Goal: Information Seeking & Learning: Learn about a topic

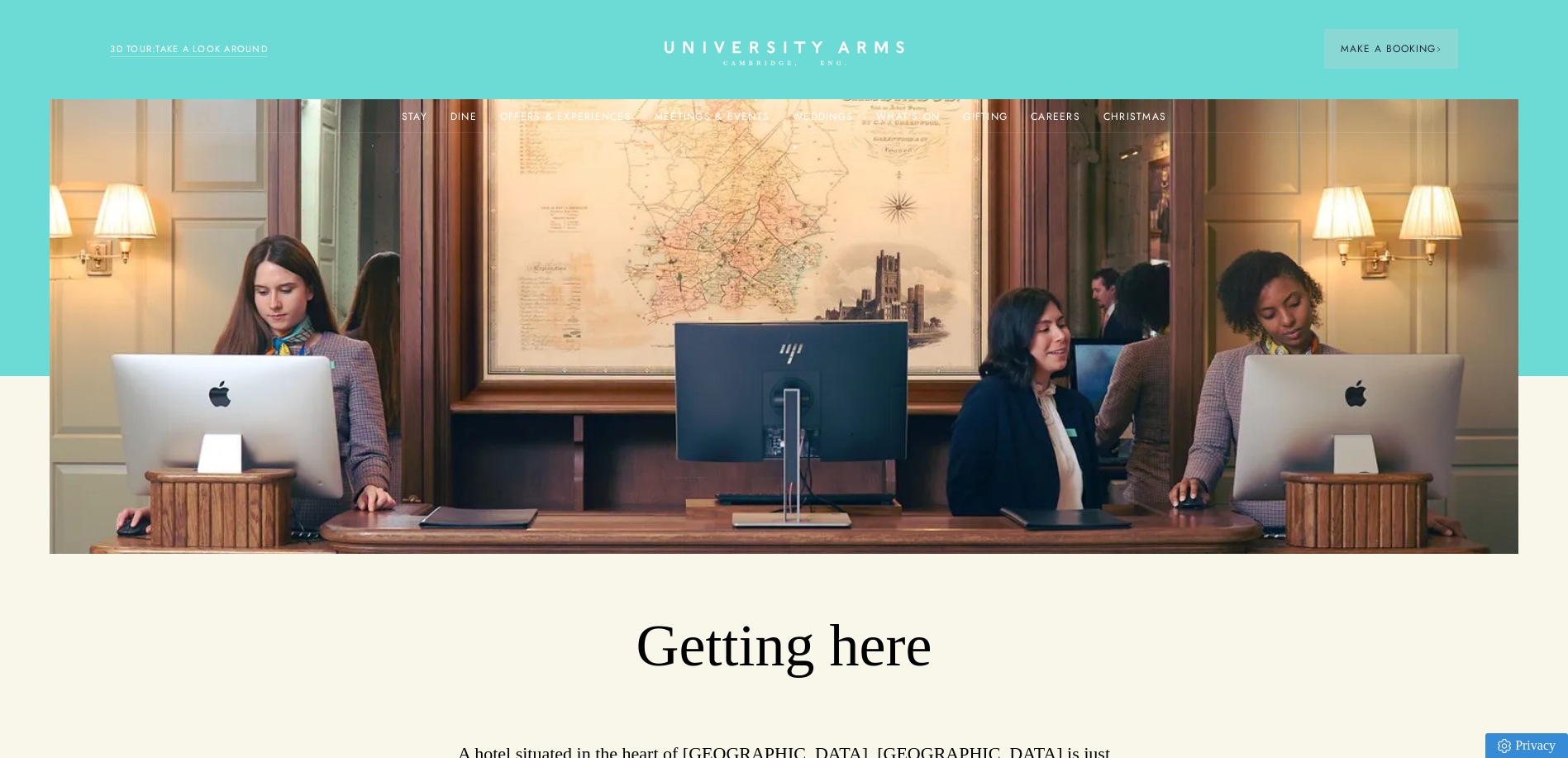
click at [183, 51] on link "3D TOUR:TAKE A LOOK AROUND" at bounding box center [188, 50] width 157 height 15
click at [1126, 114] on link "Christmas" at bounding box center [1134, 122] width 62 height 22
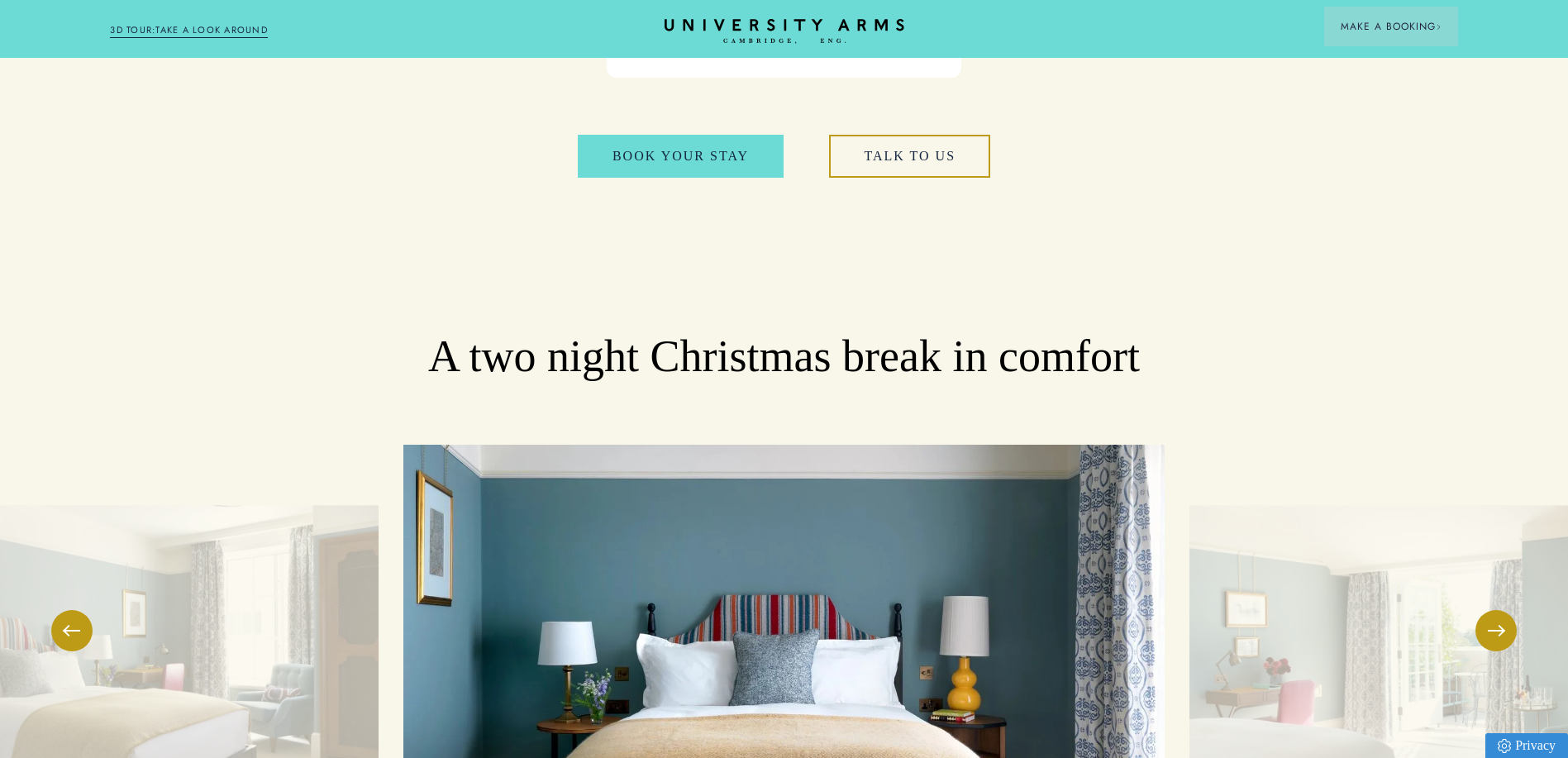
scroll to position [2313, 0]
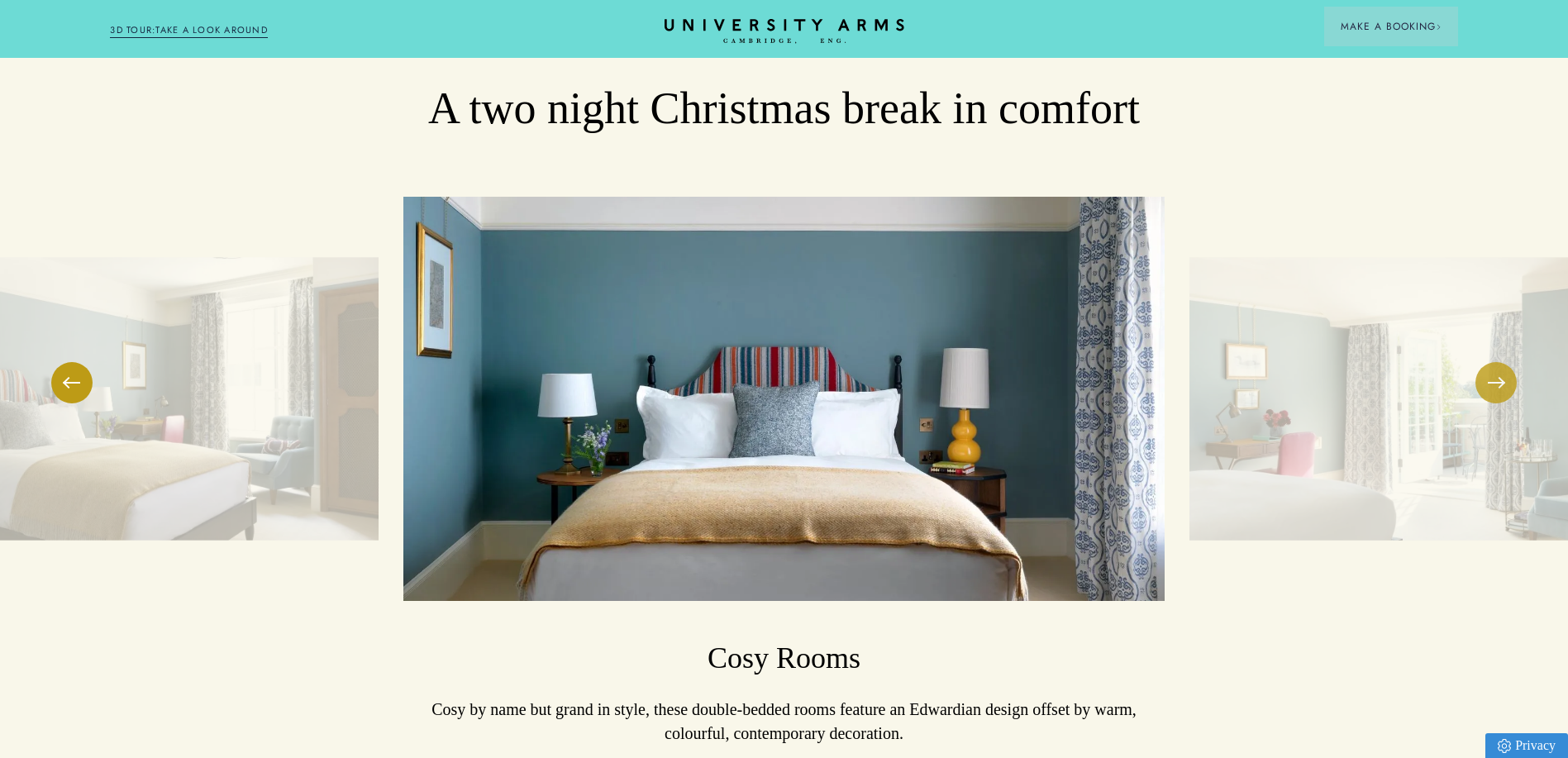
click at [1501, 362] on button at bounding box center [1496, 382] width 42 height 42
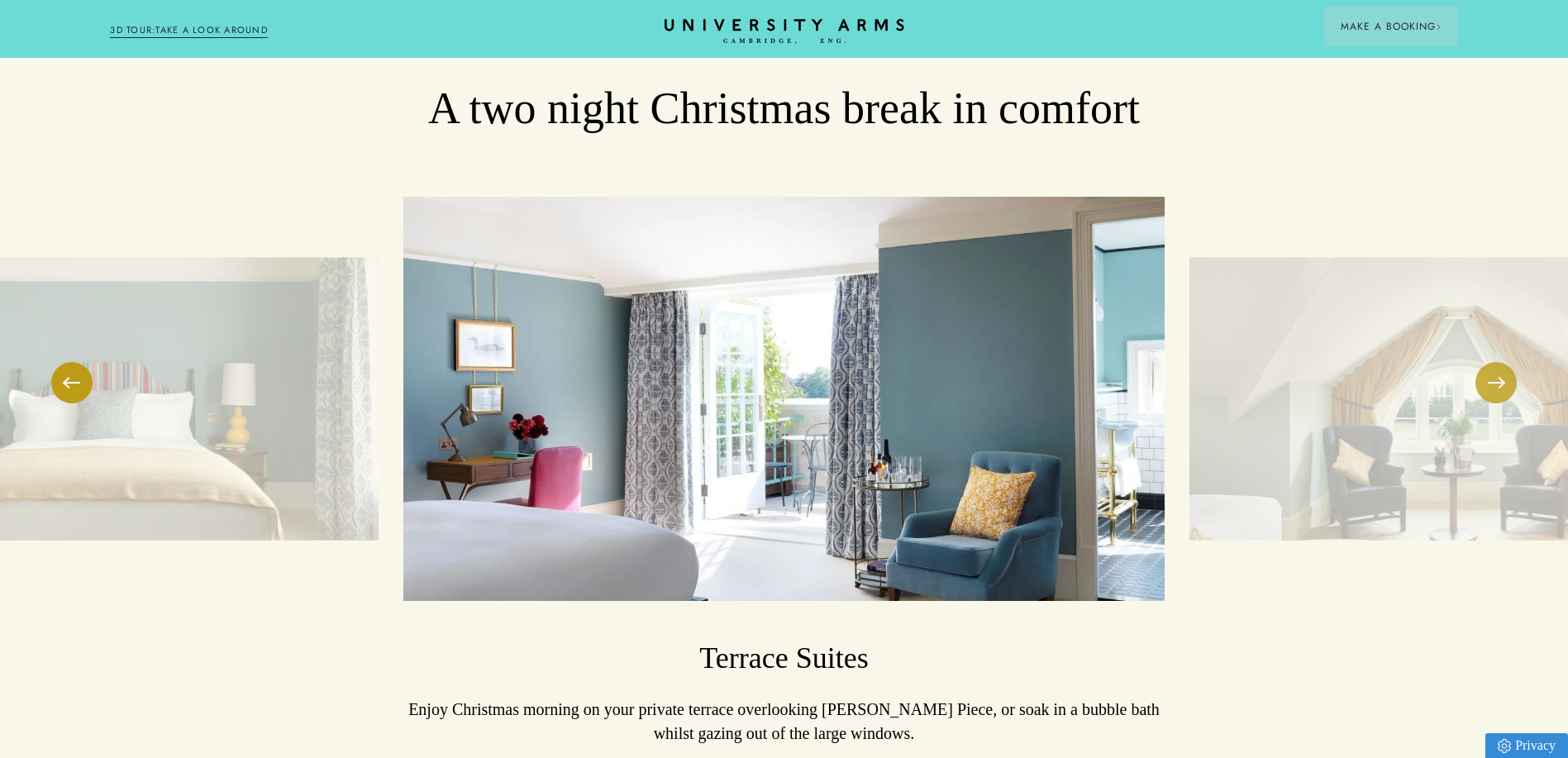
click at [1501, 362] on button at bounding box center [1496, 382] width 42 height 42
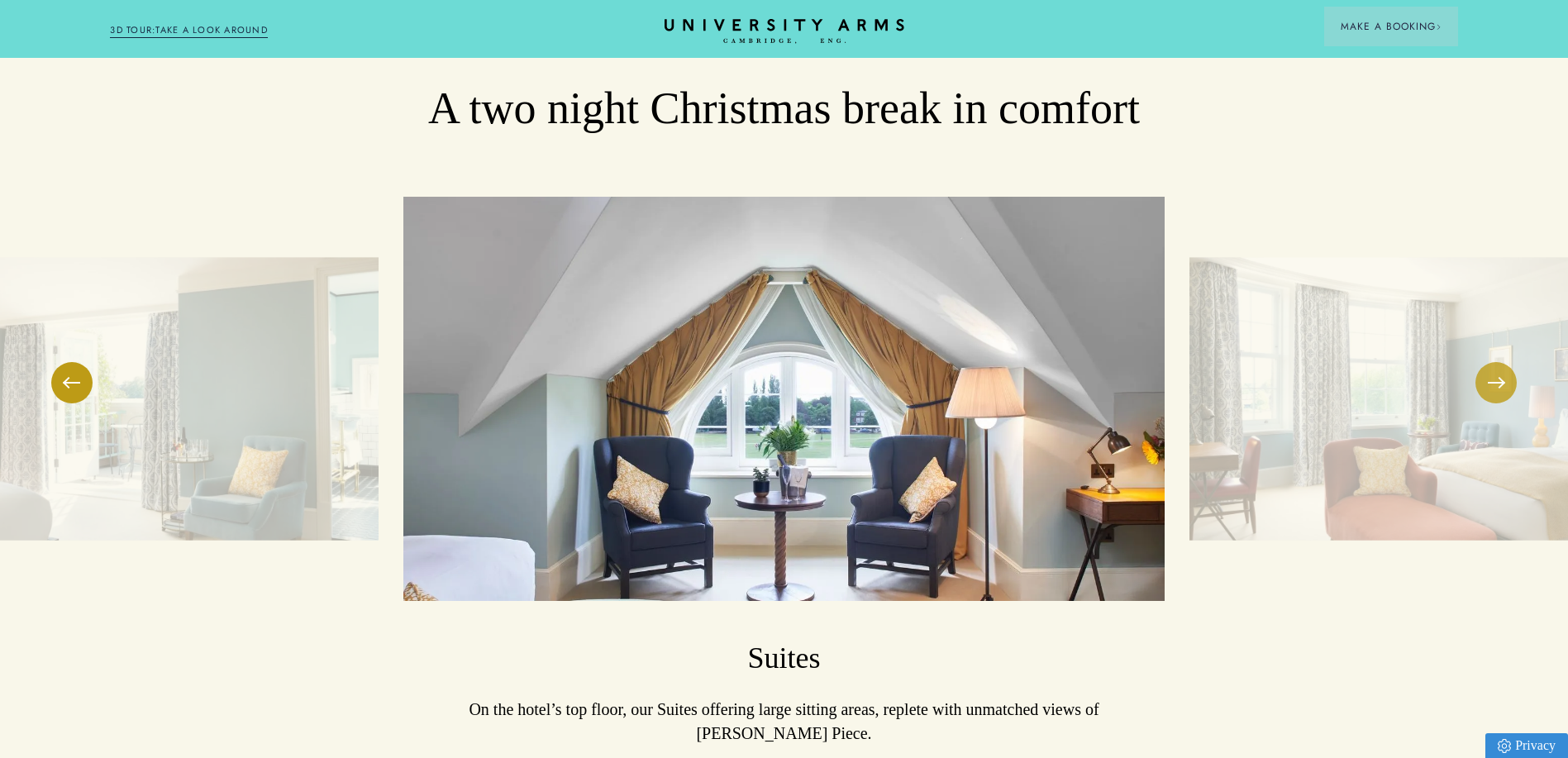
click at [1501, 362] on button at bounding box center [1496, 382] width 42 height 42
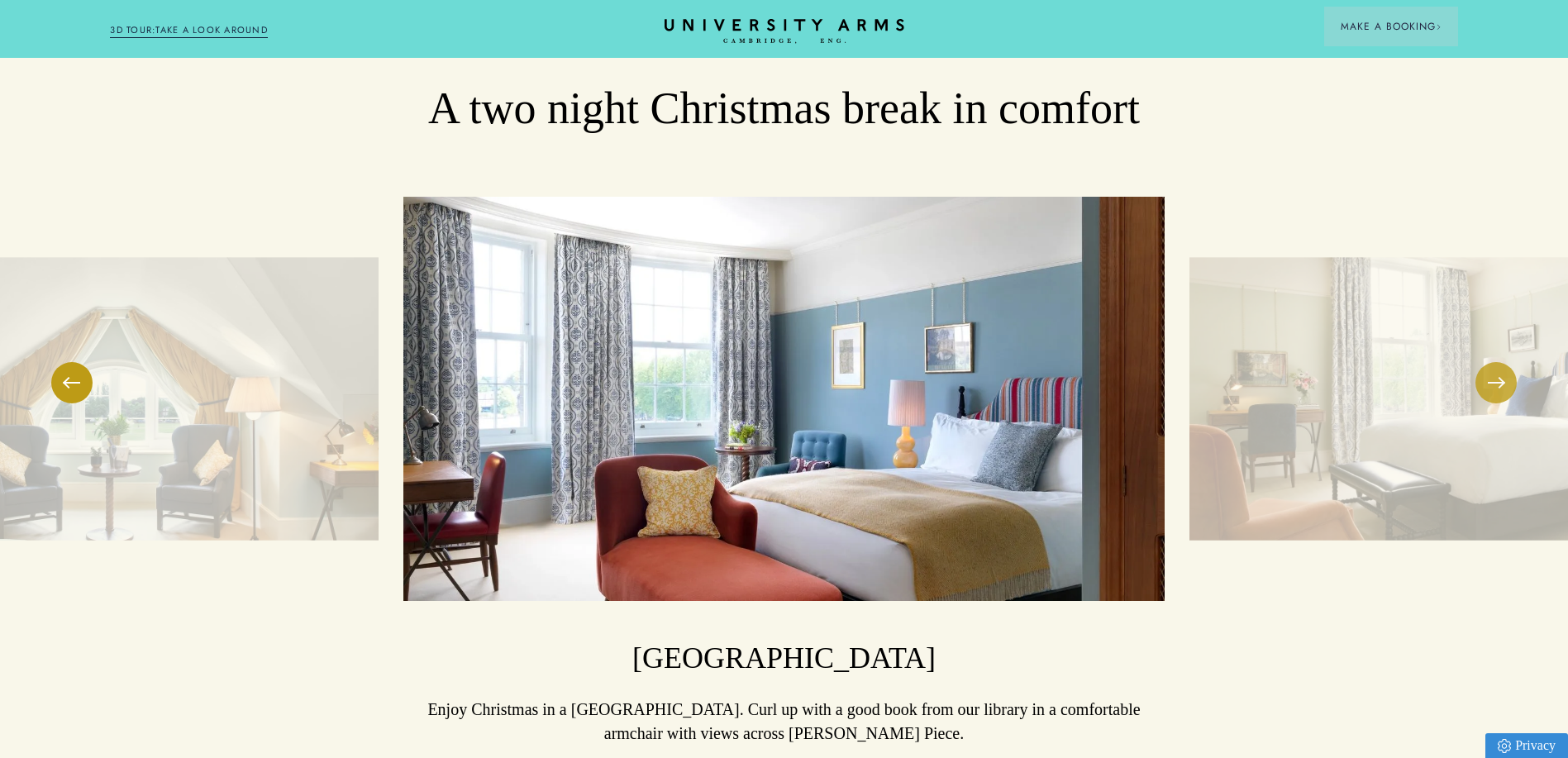
click at [1501, 362] on button at bounding box center [1496, 382] width 42 height 42
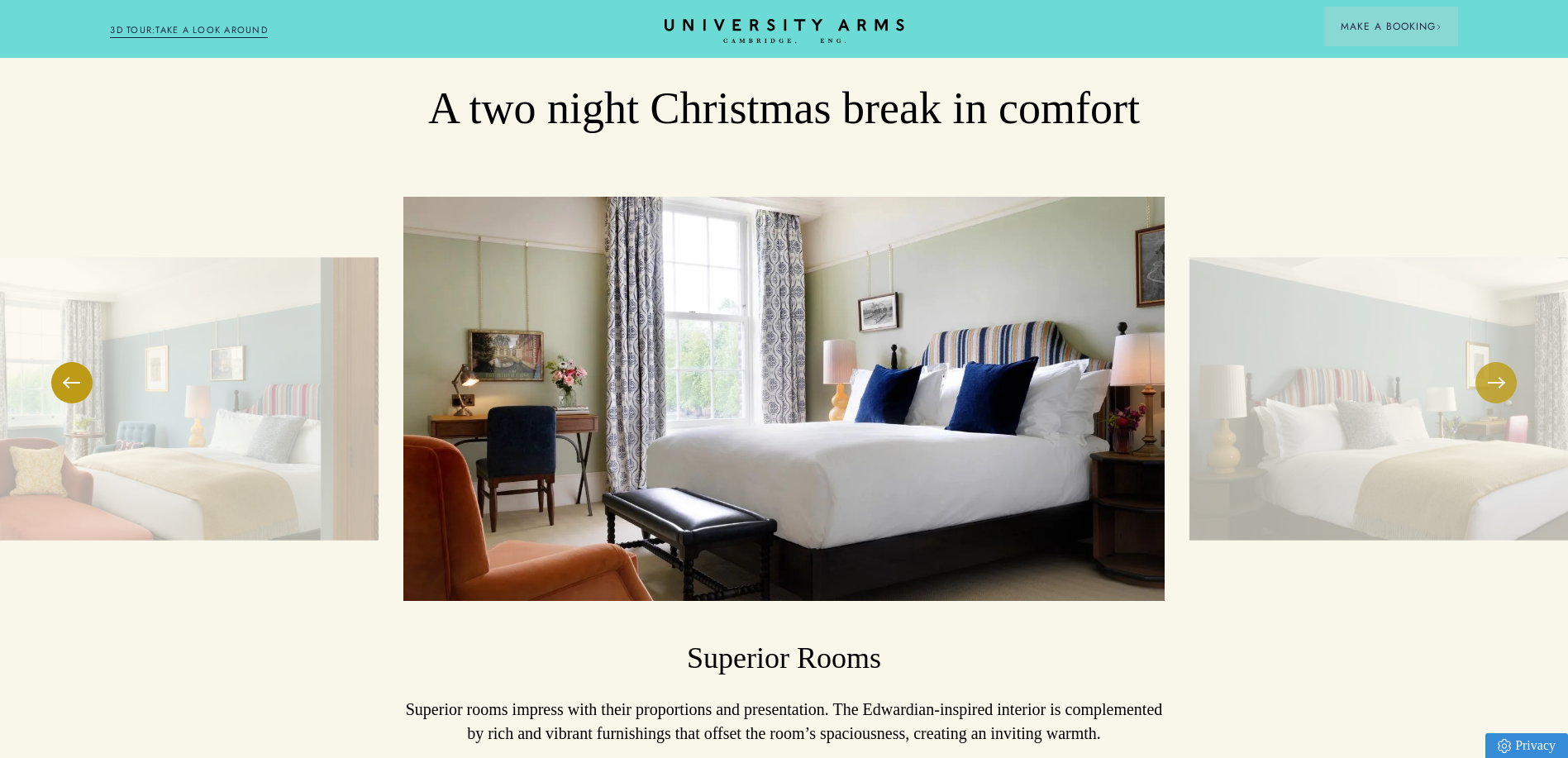
click at [1501, 362] on button at bounding box center [1496, 382] width 42 height 42
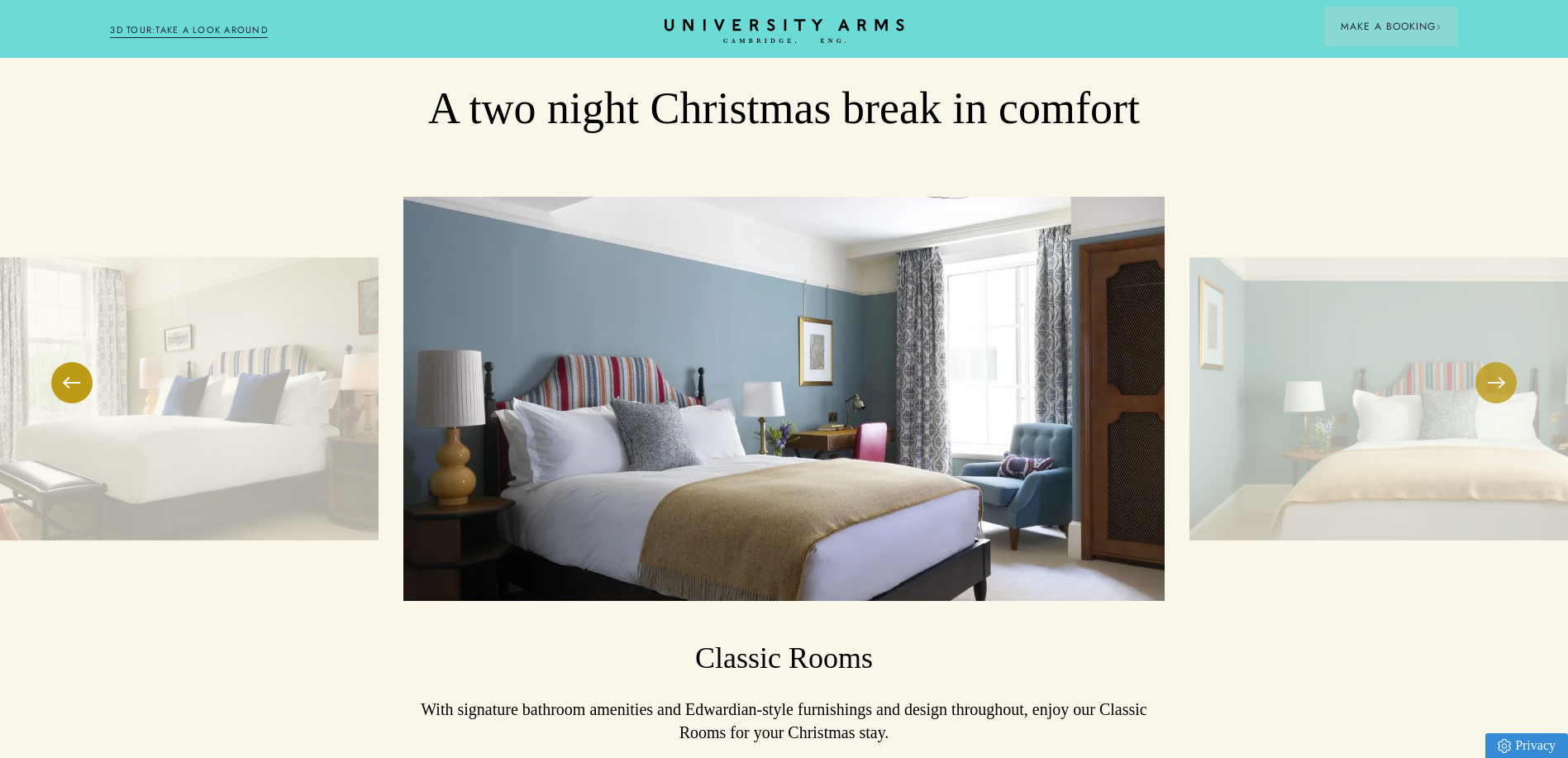
click at [1501, 362] on button at bounding box center [1496, 382] width 42 height 42
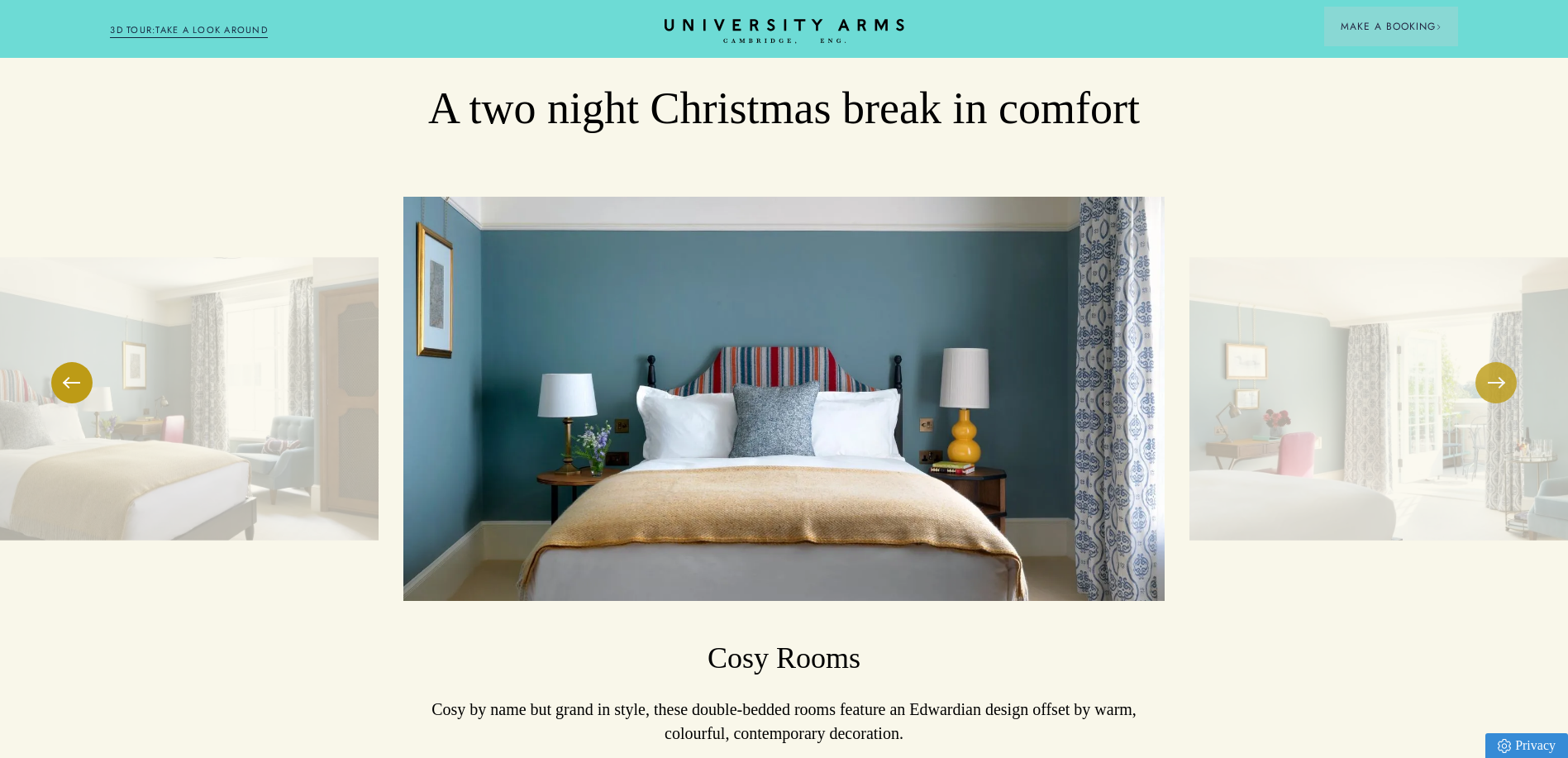
click at [1501, 362] on button at bounding box center [1496, 382] width 42 height 42
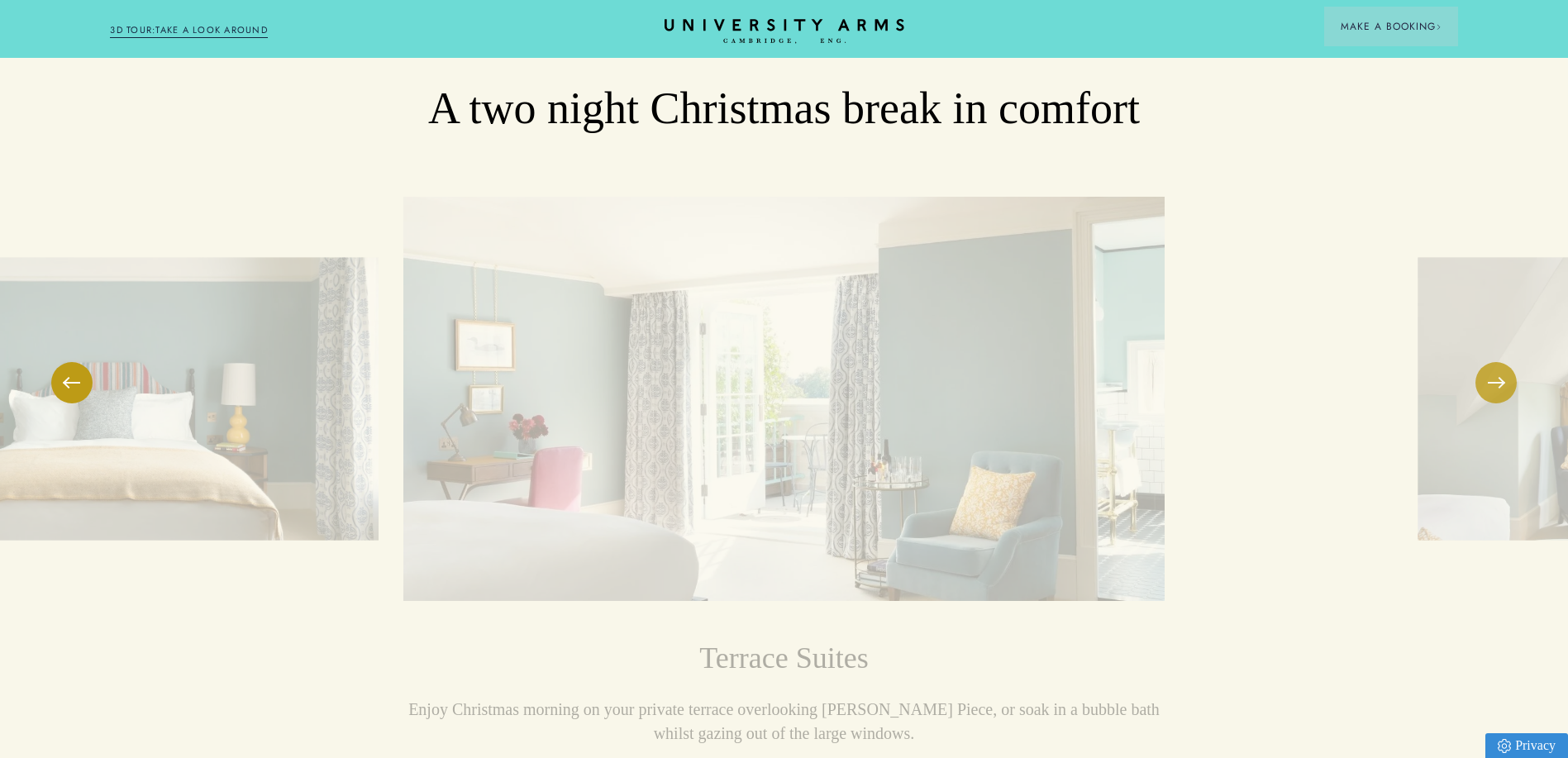
click at [1501, 362] on button at bounding box center [1496, 382] width 42 height 42
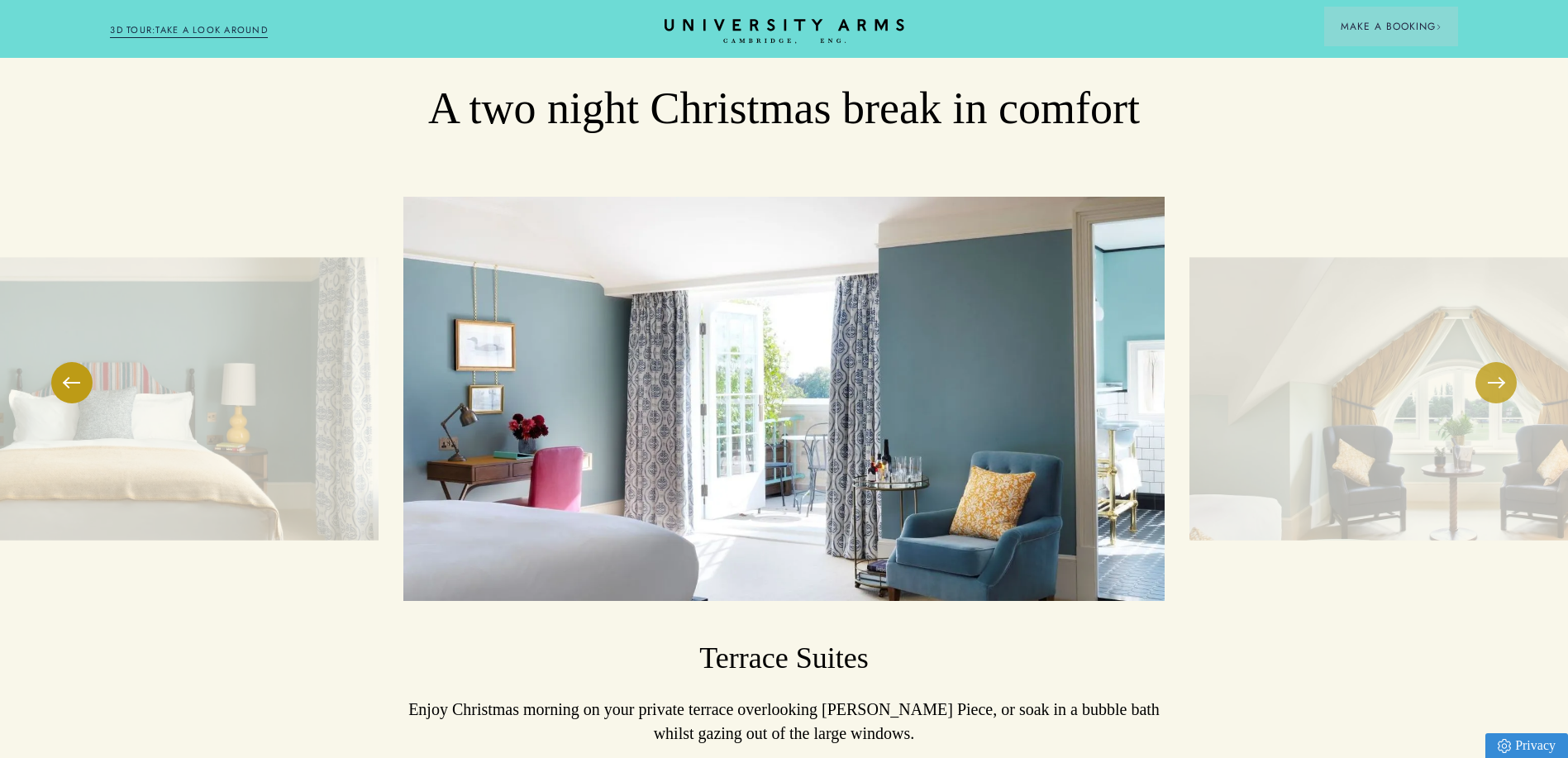
click at [1501, 362] on button at bounding box center [1496, 382] width 42 height 42
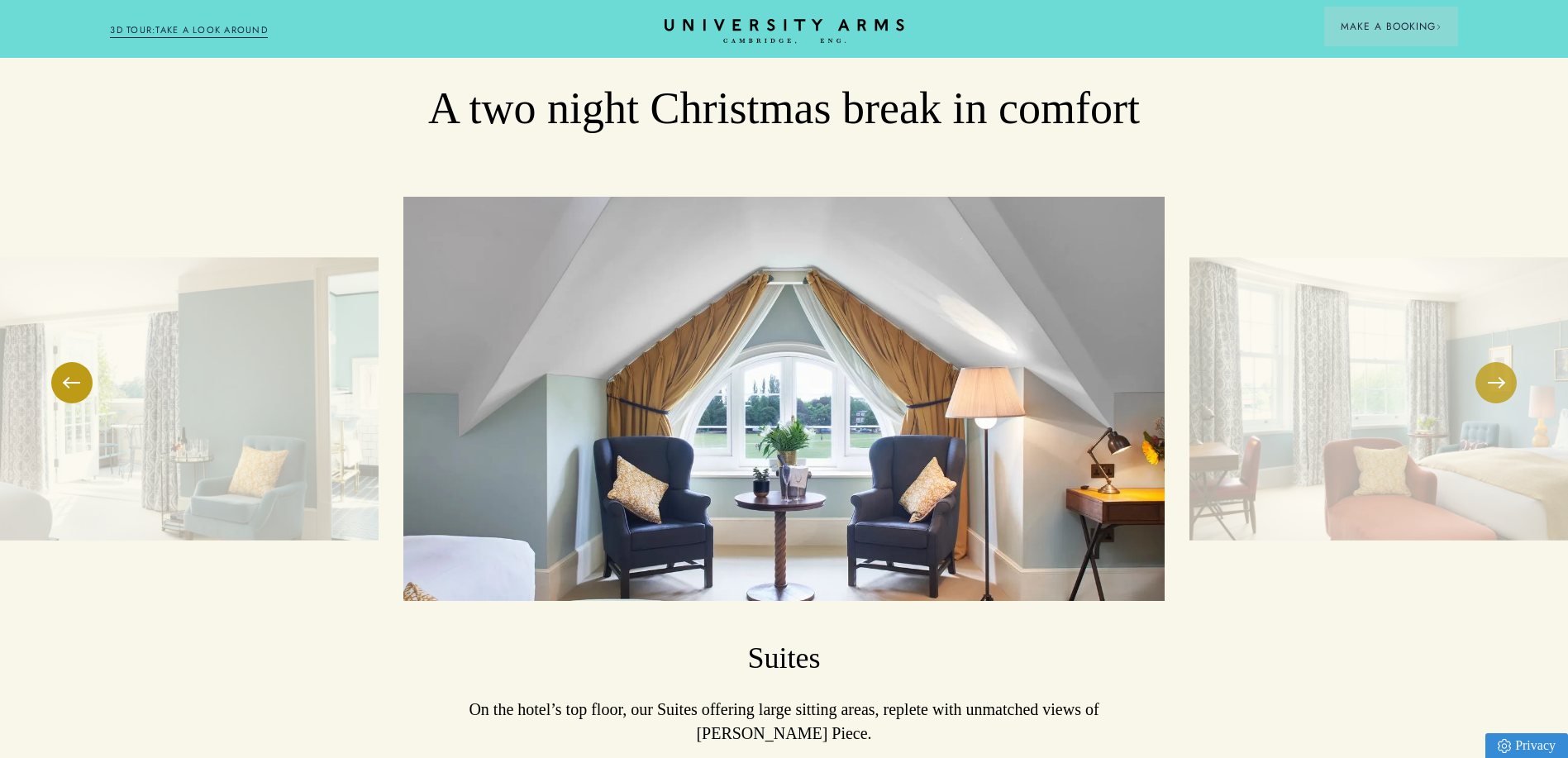
click at [1501, 362] on button at bounding box center [1496, 382] width 42 height 42
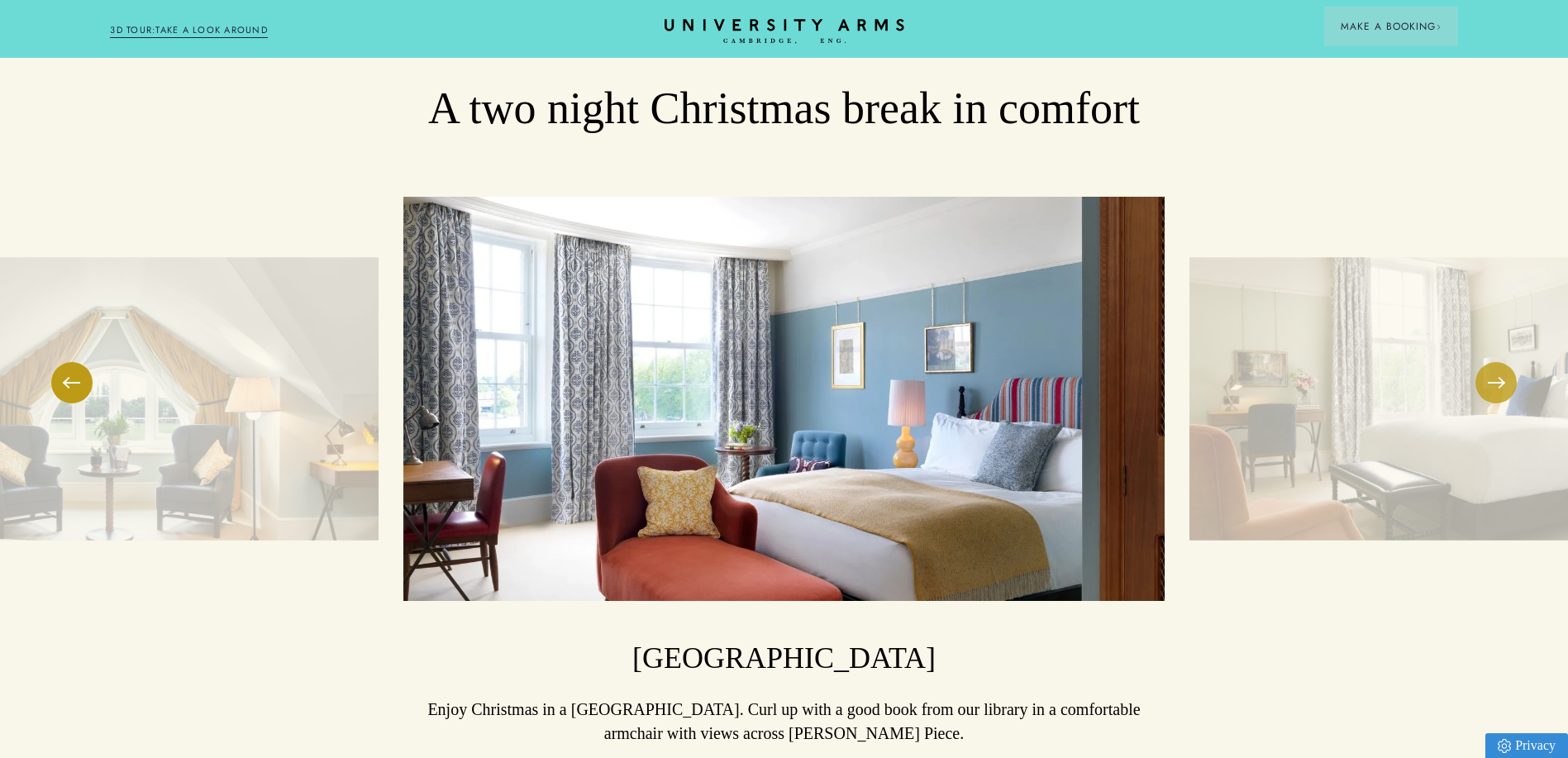
click at [1501, 362] on button at bounding box center [1496, 382] width 42 height 42
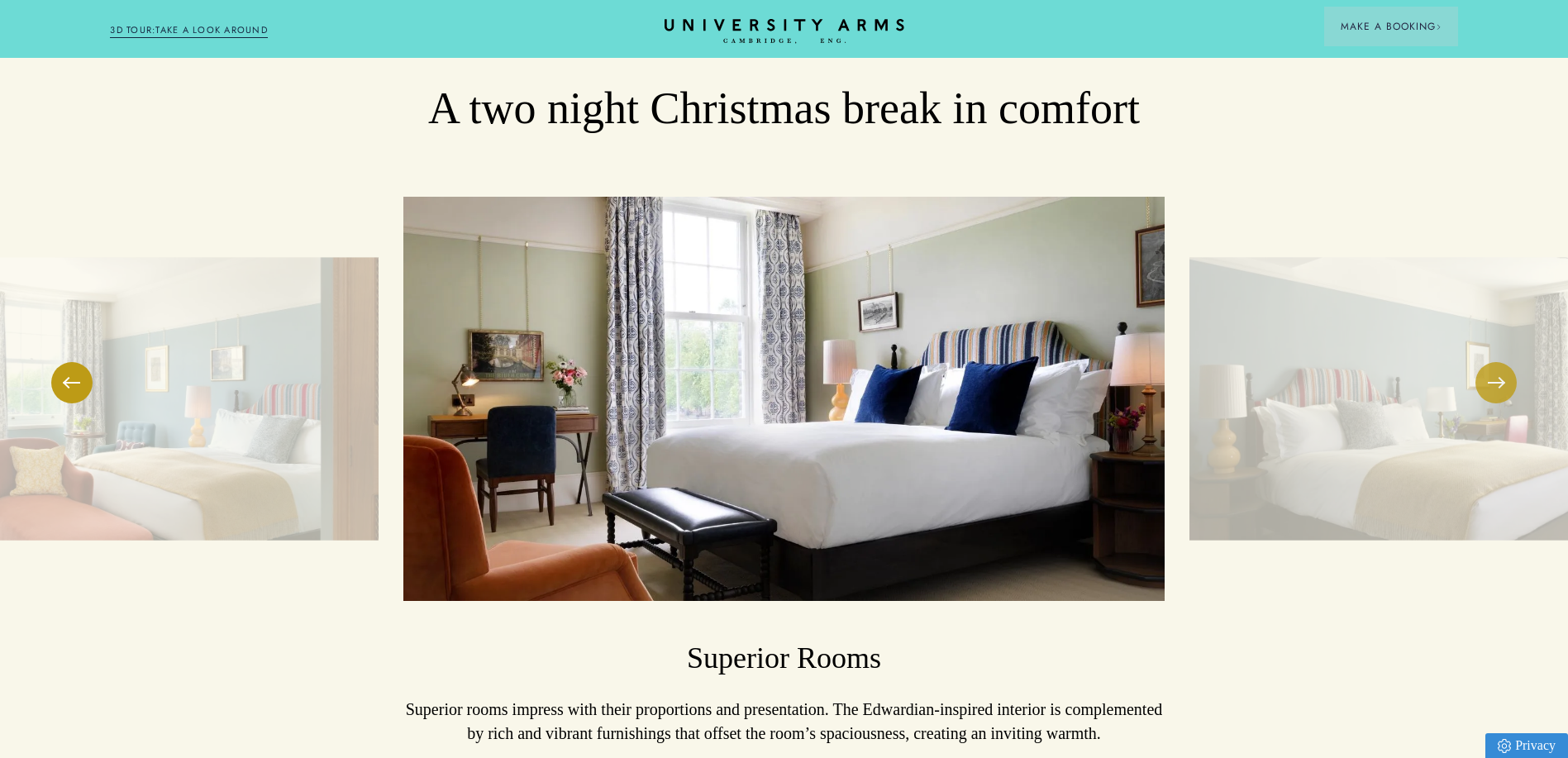
click at [1501, 362] on button at bounding box center [1496, 382] width 42 height 42
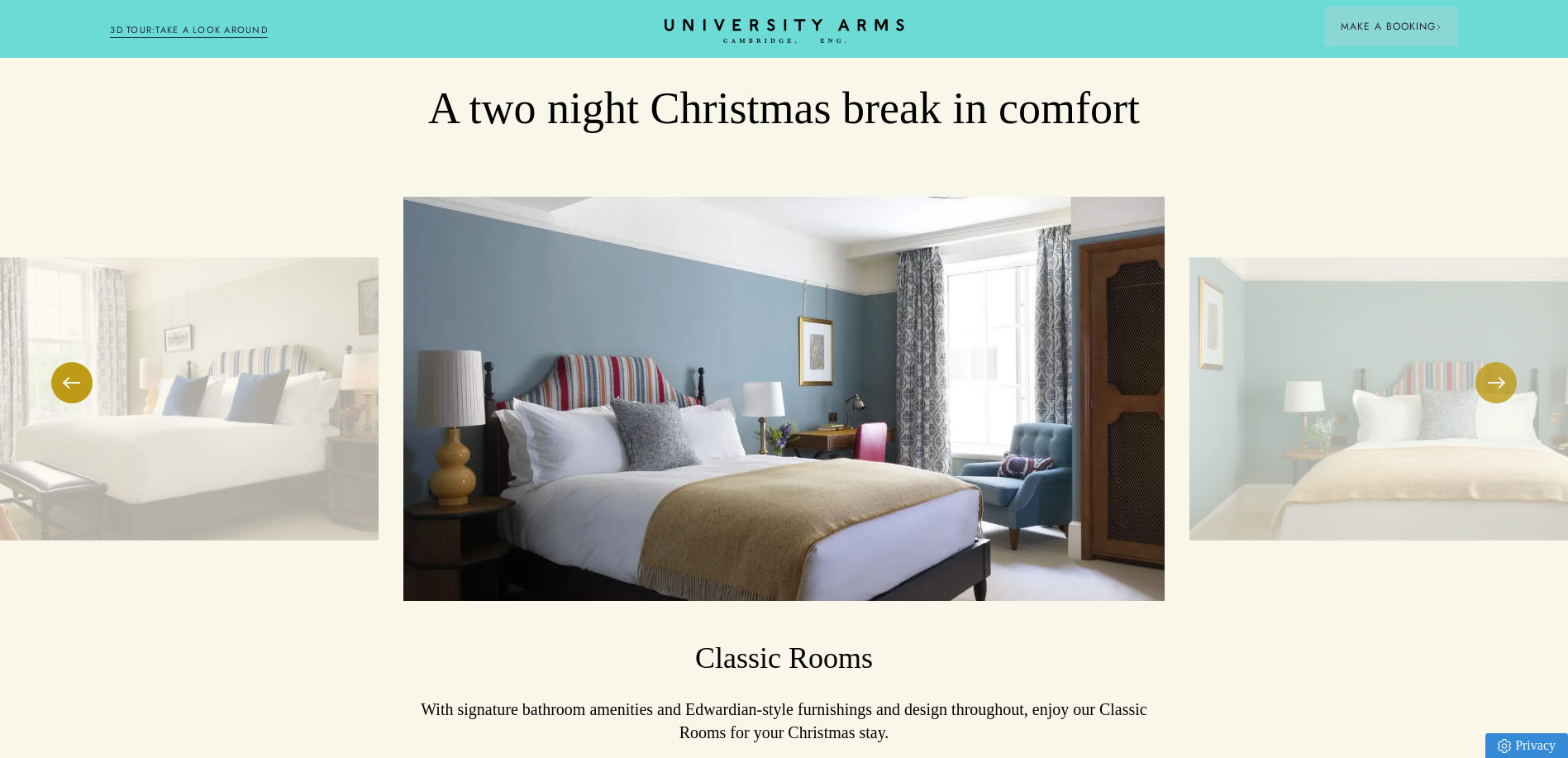
click at [1501, 362] on button at bounding box center [1496, 382] width 42 height 42
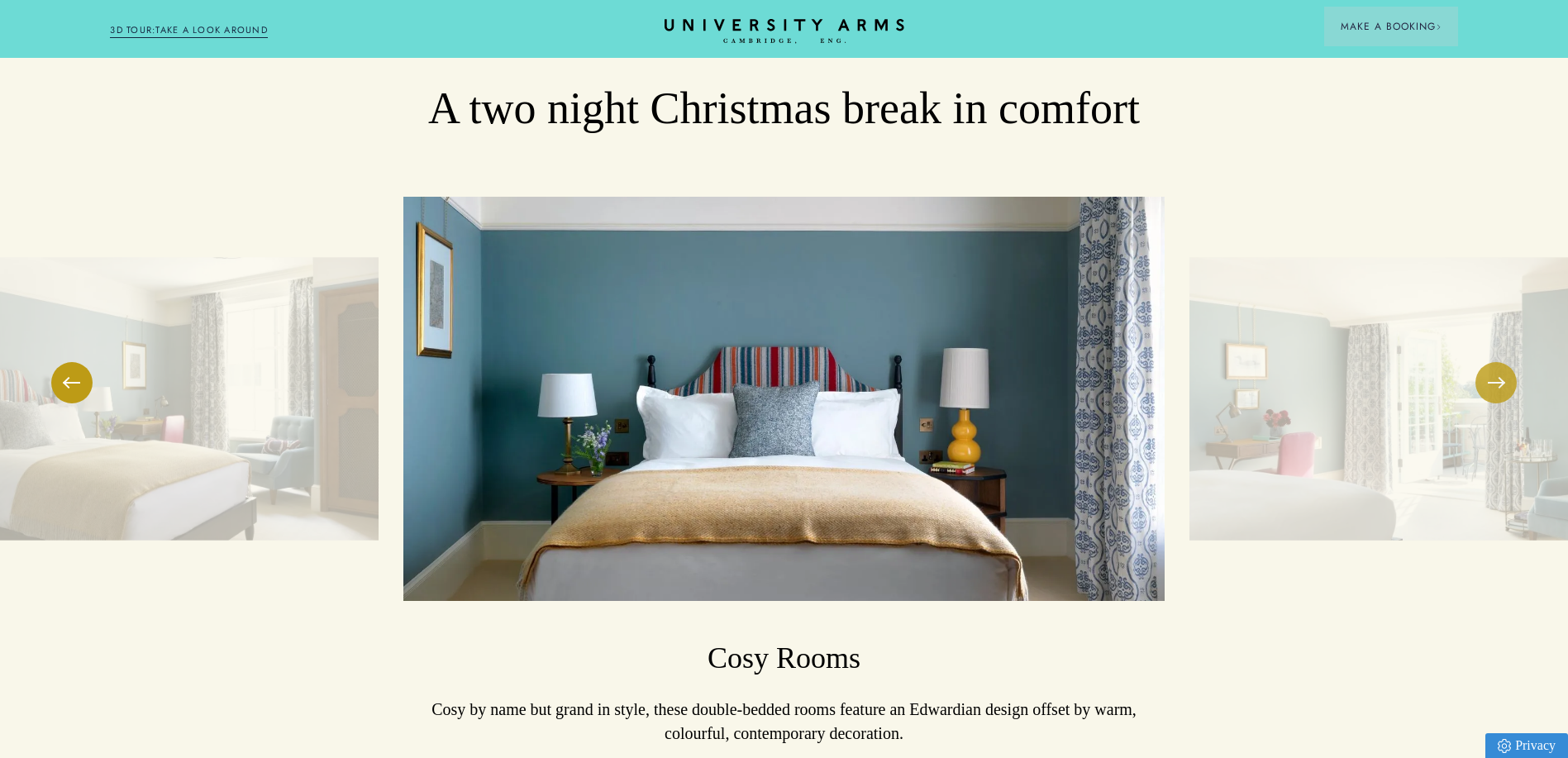
click at [1501, 362] on button at bounding box center [1496, 382] width 42 height 42
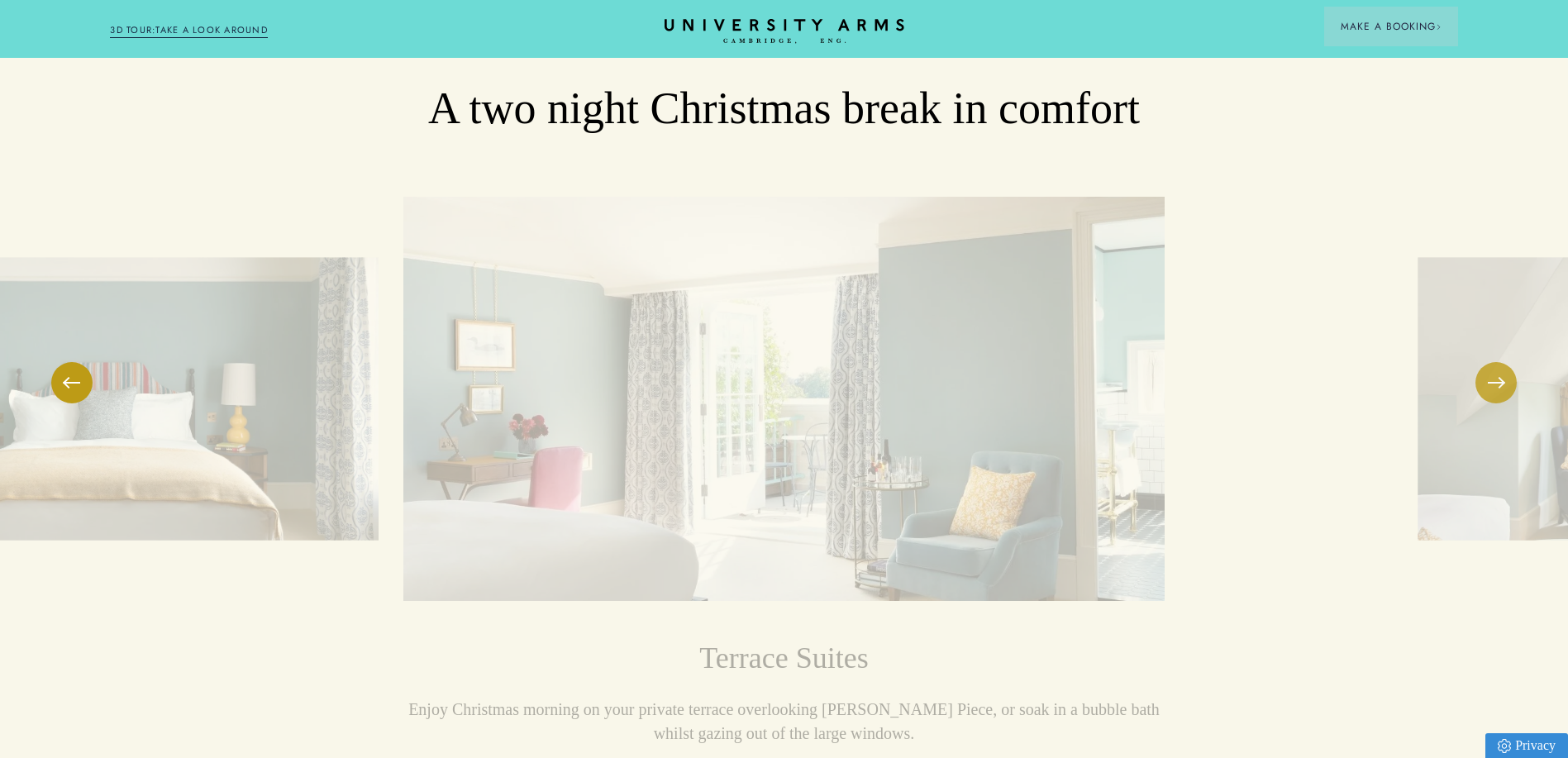
click at [1501, 362] on button at bounding box center [1496, 382] width 42 height 42
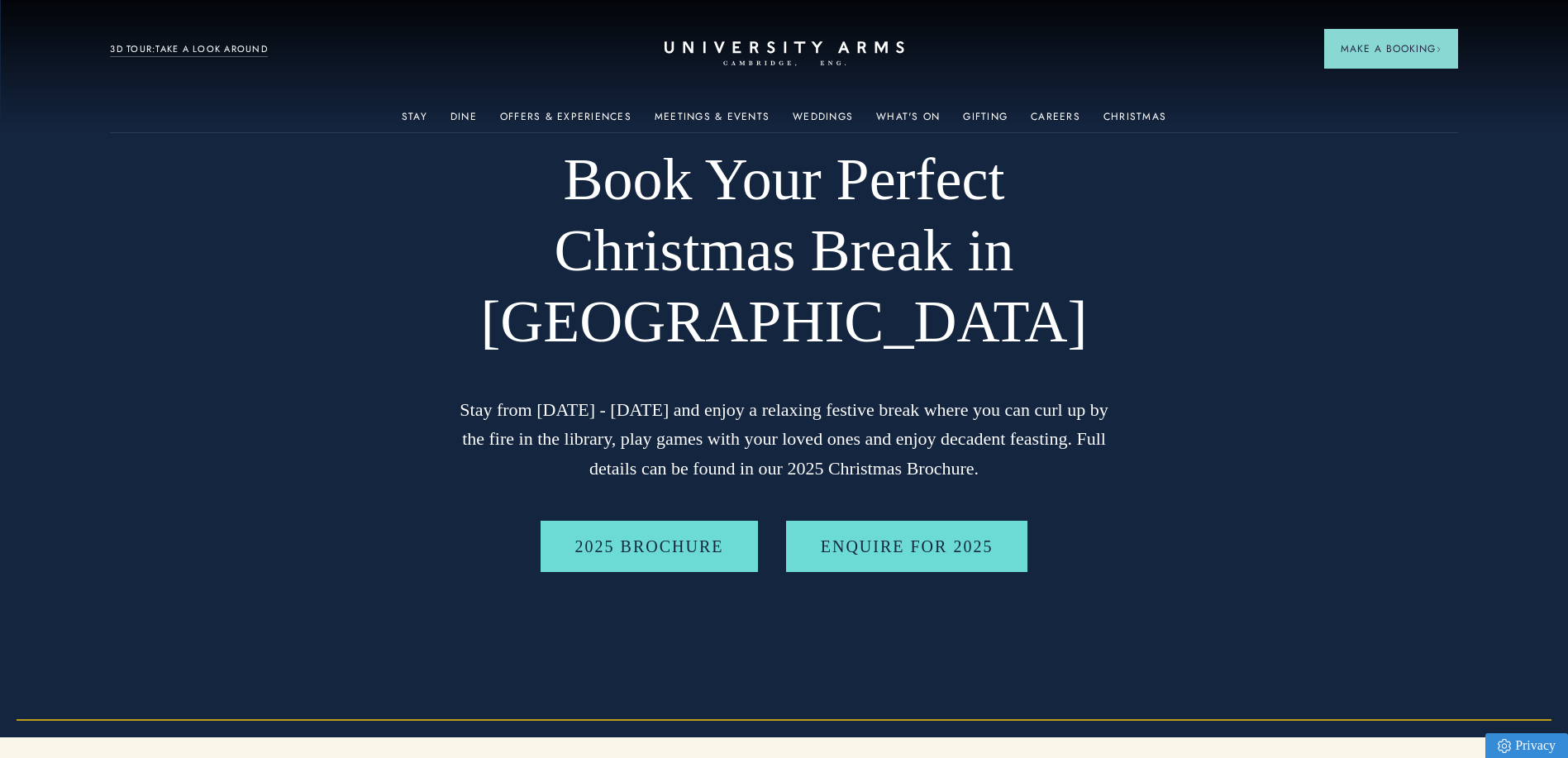
scroll to position [0, 0]
